Goal: Check status: Check status

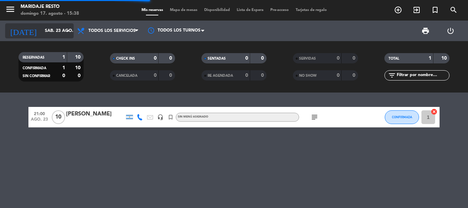
click at [56, 31] on input "sáb. 23 ago." at bounding box center [70, 31] width 58 height 12
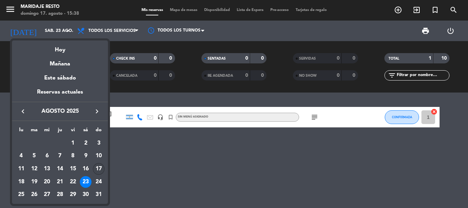
click at [95, 167] on div "17" at bounding box center [99, 169] width 12 height 12
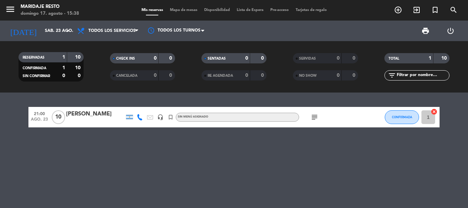
type input "dom. 17 ago."
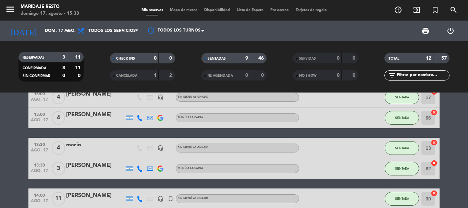
scroll to position [206, 0]
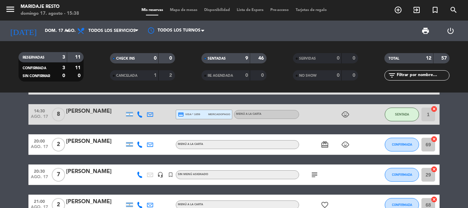
click at [80, 171] on div "[PERSON_NAME]" at bounding box center [95, 171] width 58 height 9
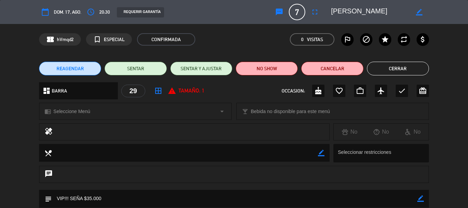
click at [414, 69] on button "Cerrar" at bounding box center [398, 69] width 62 height 14
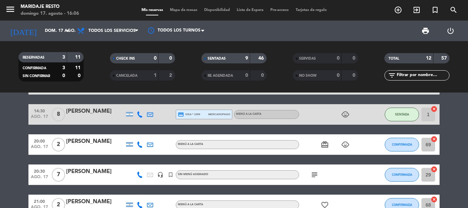
click at [210, 117] on div "credit_card visa * 1059 mercadopago" at bounding box center [204, 114] width 52 height 9
click at [170, 117] on div at bounding box center [171, 114] width 10 height 20
click at [14, 113] on bookings-row "12:30 [DATE] 4 [PERSON_NAME] headset_mic Sin menú asignado SENTADA 10 cancel 13…" at bounding box center [234, 58] width 468 height 314
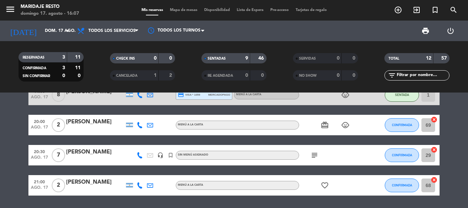
scroll to position [213, 0]
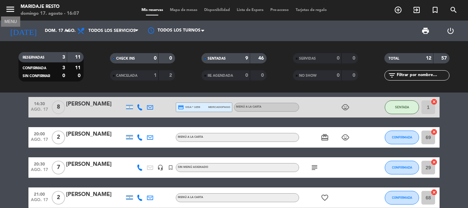
click at [10, 11] on icon "menu" at bounding box center [10, 9] width 10 height 10
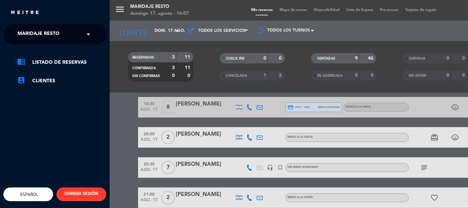
drag, startPoint x: 63, startPoint y: 44, endPoint x: 63, endPoint y: 39, distance: 4.8
click at [63, 44] on ng-select "× Maridaje Resto ×" at bounding box center [54, 34] width 103 height 21
click at [63, 39] on div "× Maridaje Resto" at bounding box center [42, 34] width 55 height 14
click at [86, 37] on span at bounding box center [90, 34] width 12 height 14
click at [116, 108] on div "menu Maridaje Resto [DATE] 17. agosto - 16:07 Mis reservas Mapa de mesas Dispon…" at bounding box center [344, 104] width 468 height 208
